Goal: Navigation & Orientation: Find specific page/section

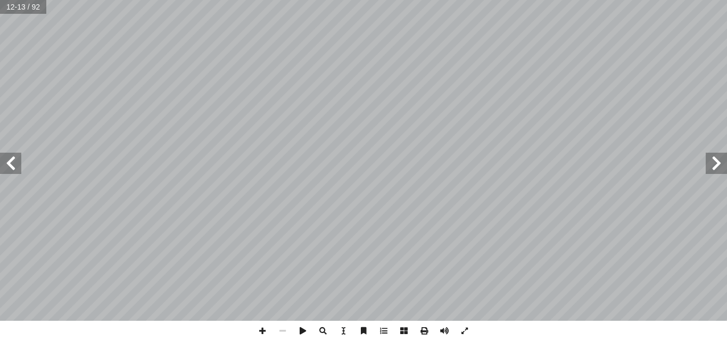
click at [716, 169] on span at bounding box center [715, 163] width 21 height 21
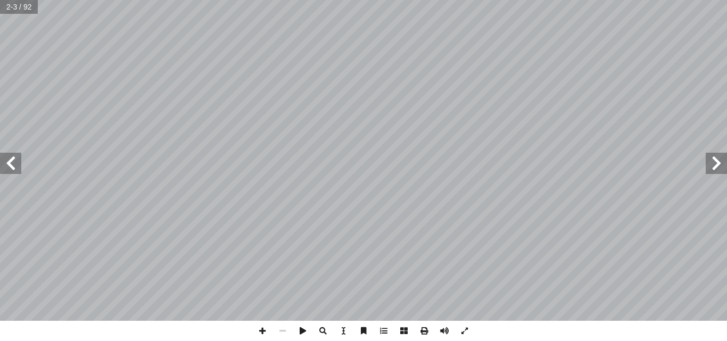
click at [716, 169] on span at bounding box center [715, 163] width 21 height 21
click at [13, 171] on span at bounding box center [10, 163] width 21 height 21
